Goal: Task Accomplishment & Management: Manage account settings

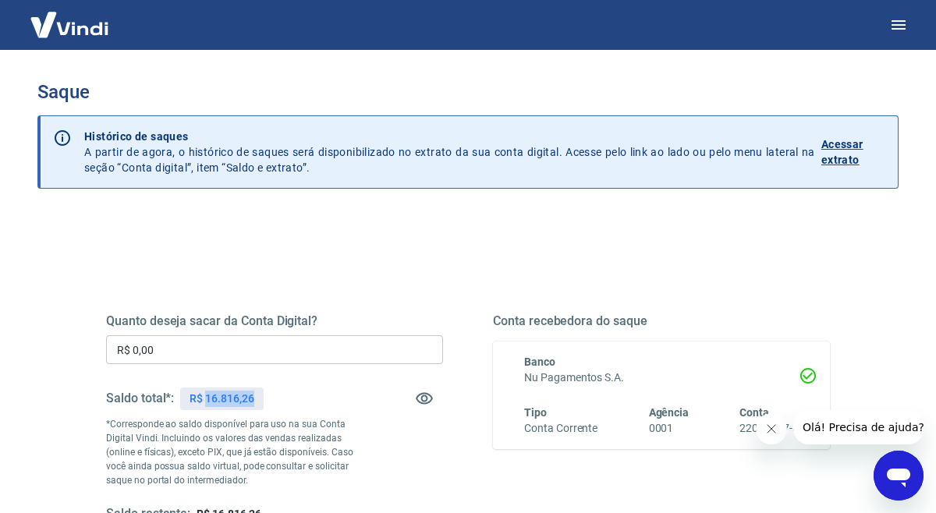
drag, startPoint x: 207, startPoint y: 402, endPoint x: 280, endPoint y: 405, distance: 73.4
click at [276, 405] on div "Saldo total*: R$ 16.816,26" at bounding box center [274, 398] width 337 height 37
copy p "16.816,26"
click at [213, 349] on input "R$ 0,00" at bounding box center [274, 349] width 337 height 29
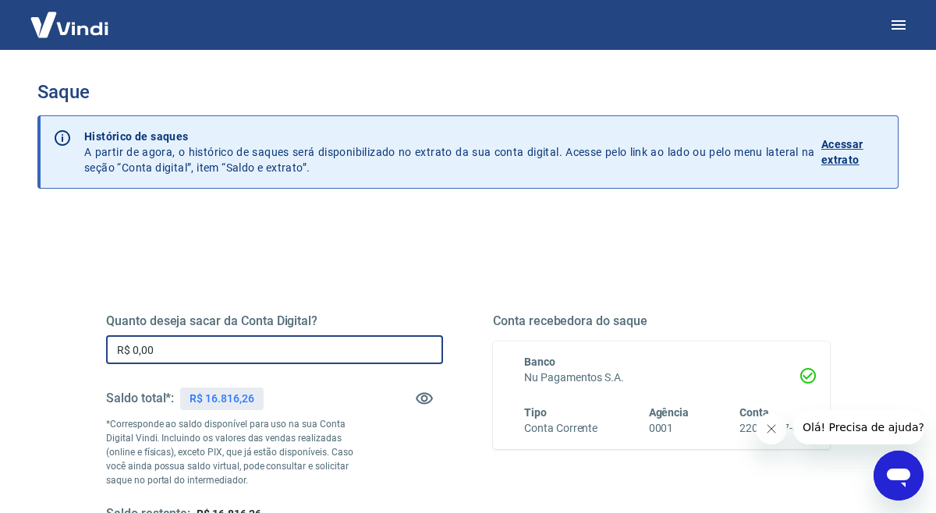
click at [213, 349] on input "R$ 0,00" at bounding box center [274, 349] width 337 height 29
paste input "16.816,26"
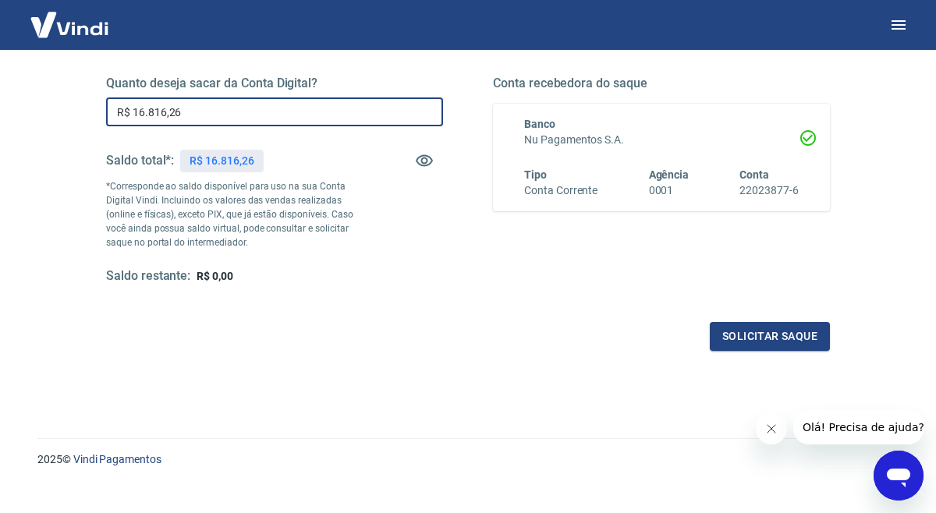
scroll to position [239, 0]
type input "R$ 16.816,26"
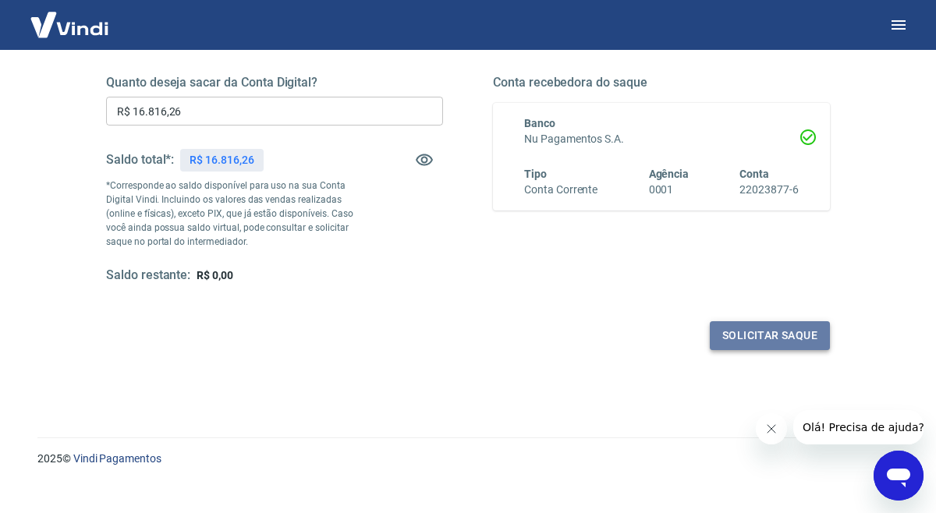
click at [773, 334] on button "Solicitar saque" at bounding box center [769, 335] width 120 height 29
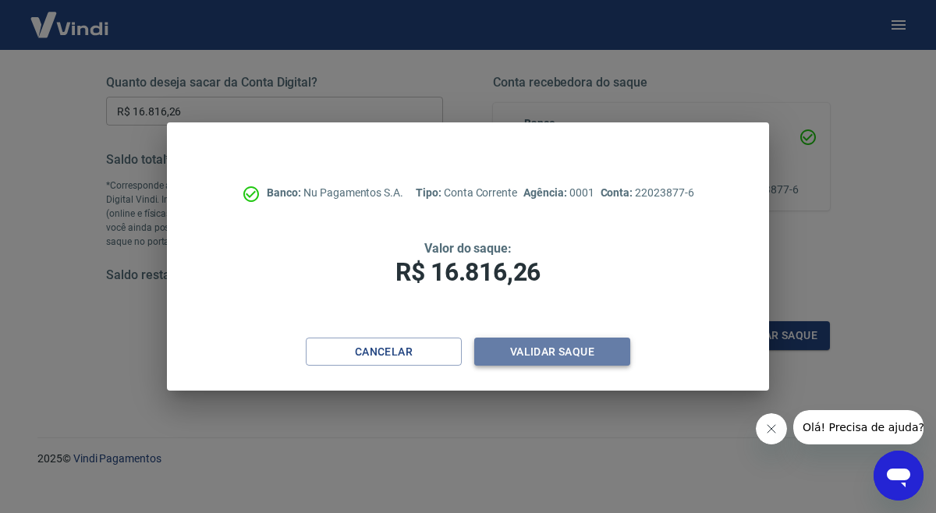
click at [579, 353] on button "Validar saque" at bounding box center [552, 352] width 156 height 29
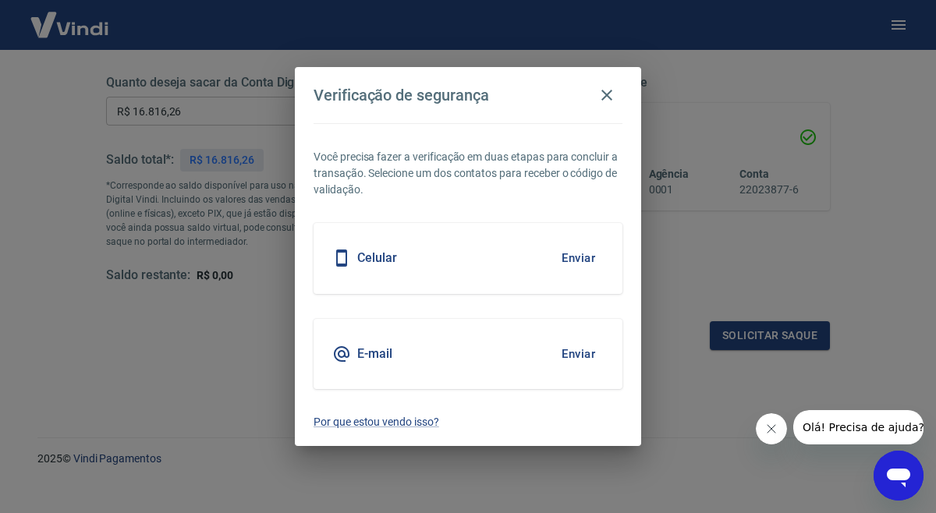
click at [579, 246] on button "Enviar" at bounding box center [578, 258] width 51 height 33
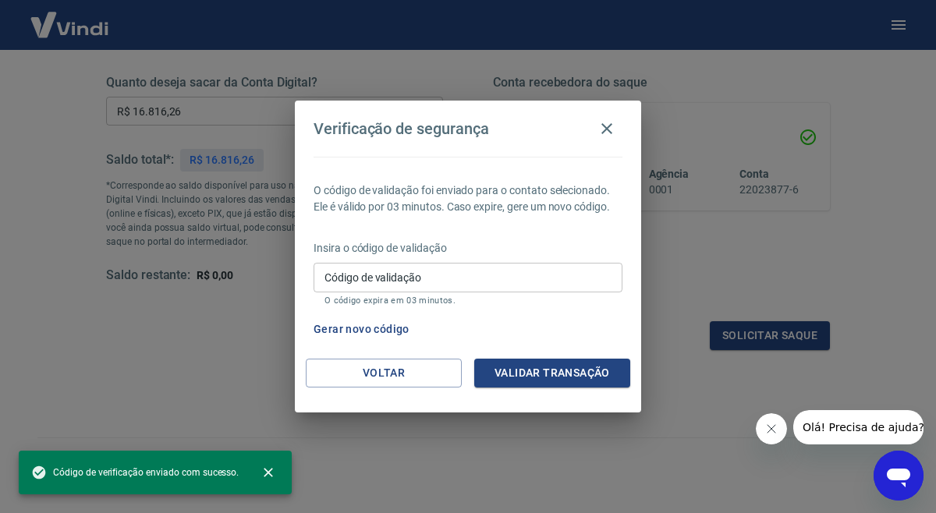
click at [427, 276] on input "Código de validação" at bounding box center [467, 277] width 309 height 29
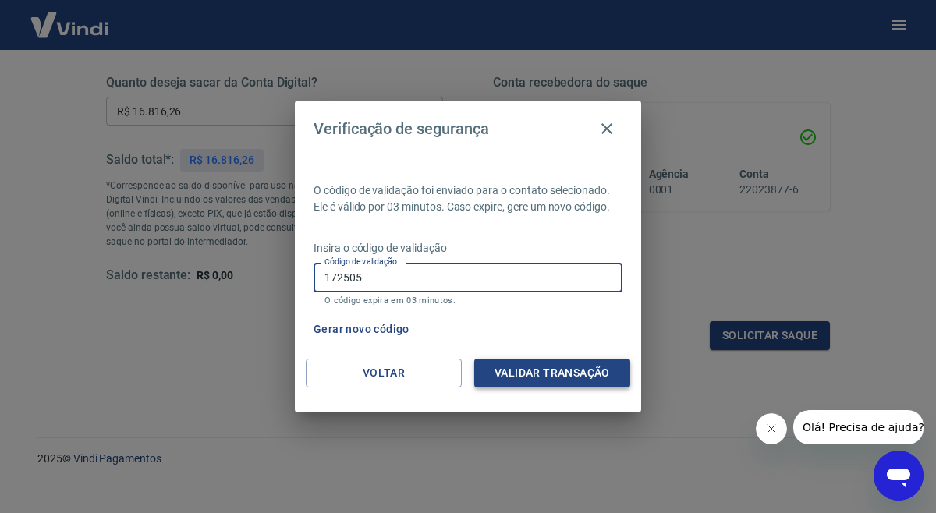
type input "172505"
click at [572, 371] on button "Validar transação" at bounding box center [552, 373] width 156 height 29
